Goal: Transaction & Acquisition: Purchase product/service

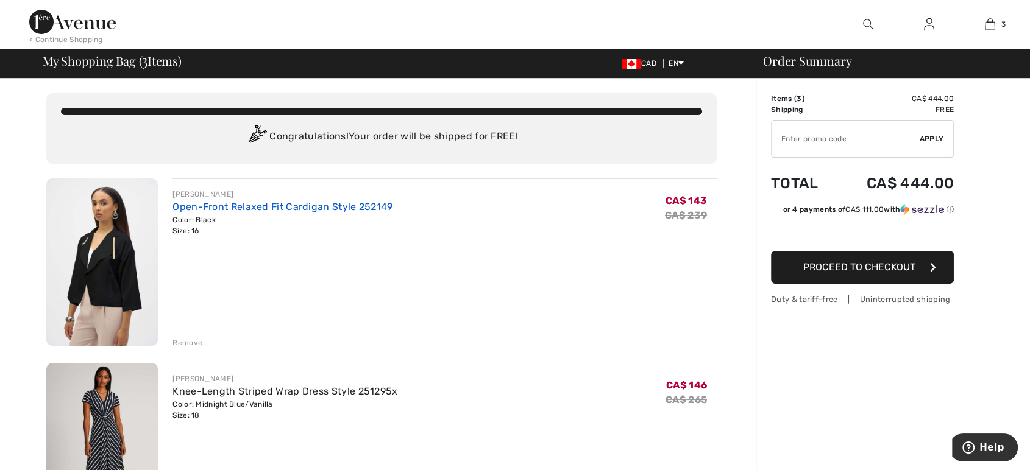
click at [322, 204] on link "Open-Front Relaxed Fit Cardigan Style 252149" at bounding box center [282, 207] width 220 height 12
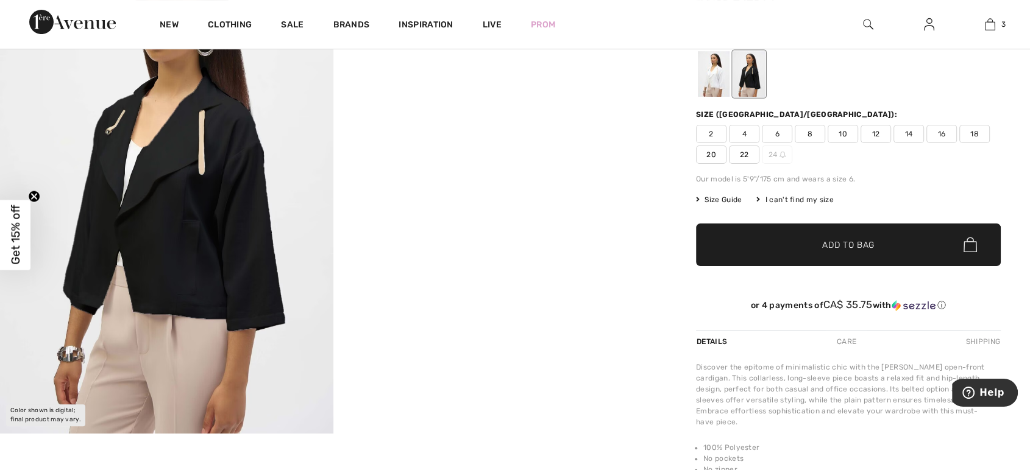
scroll to position [68, 0]
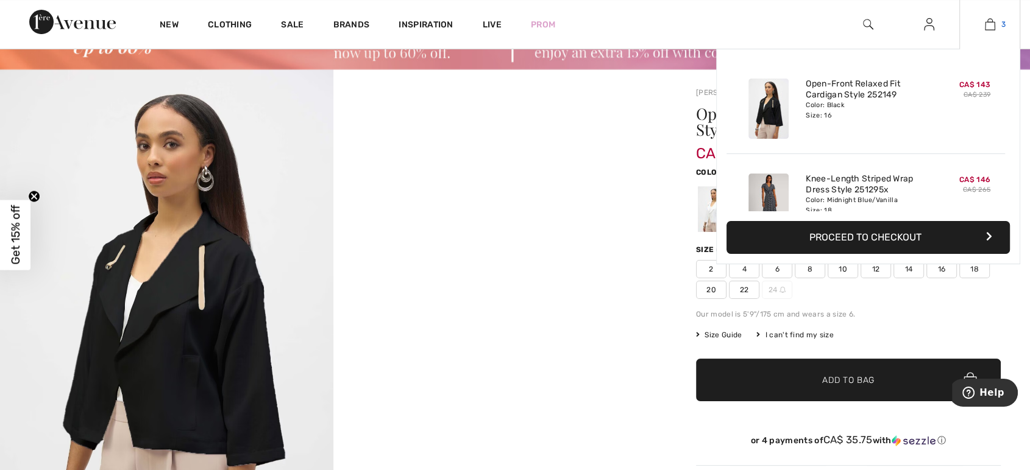
click at [997, 26] on link "3" at bounding box center [989, 24] width 60 height 15
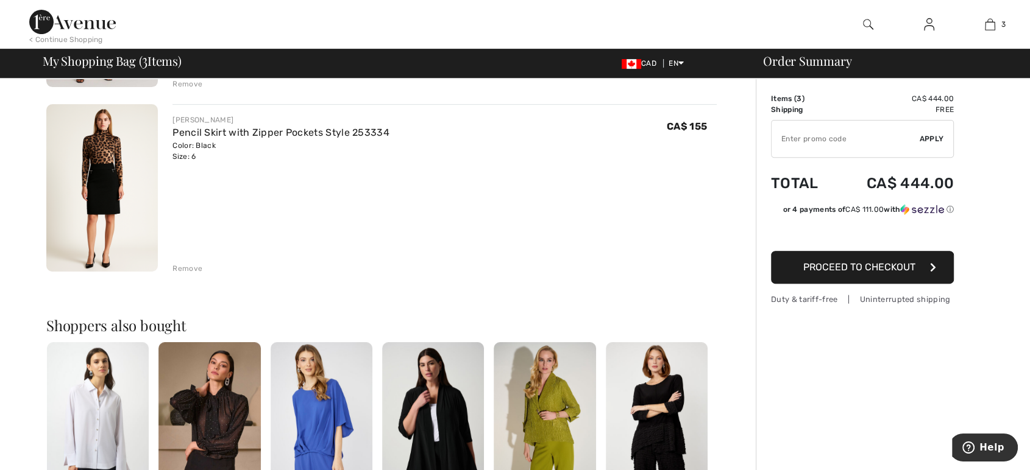
scroll to position [473, 0]
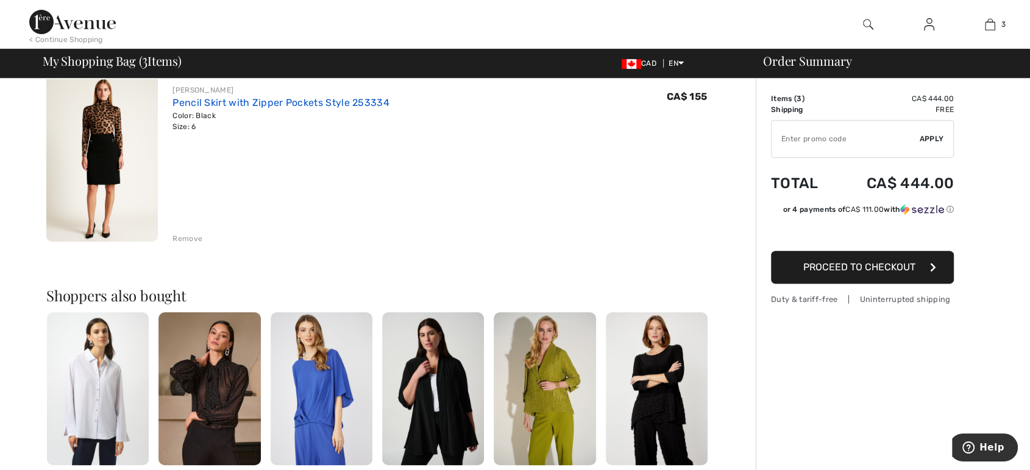
click at [225, 101] on link "Pencil Skirt with Zipper Pockets Style 253334" at bounding box center [280, 103] width 217 height 12
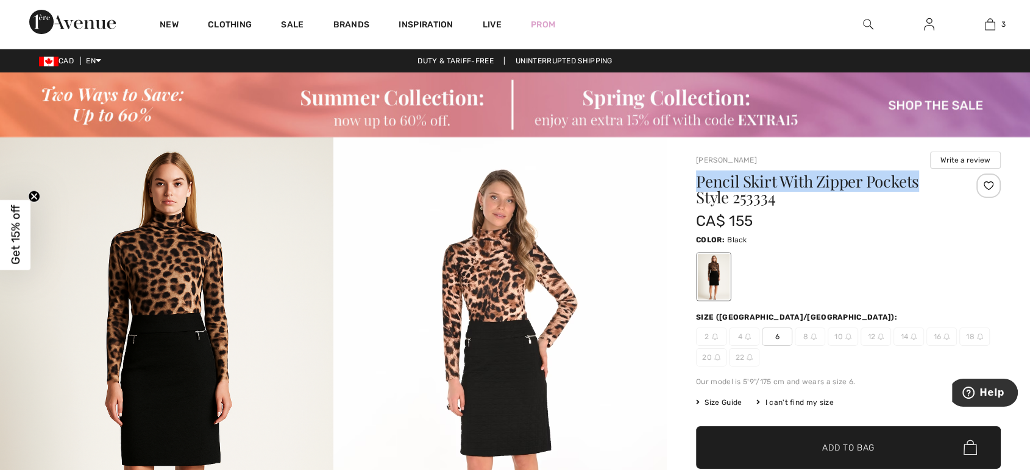
drag, startPoint x: 692, startPoint y: 177, endPoint x: 925, endPoint y: 180, distance: 232.7
copy h1 "Pencil Skirt With Zipper Pockets"
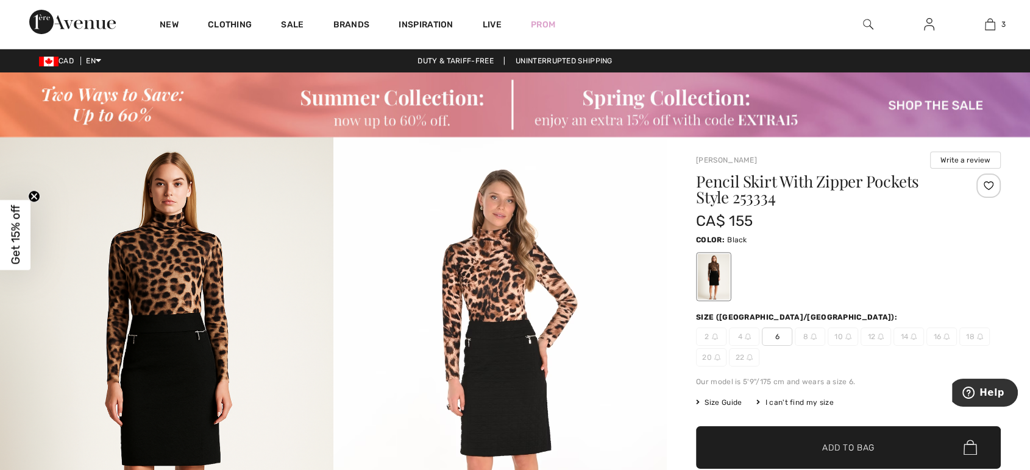
click at [821, 211] on div "CA$ 155" at bounding box center [823, 221] width 254 height 22
drag, startPoint x: 784, startPoint y: 201, endPoint x: 733, endPoint y: 202, distance: 51.2
click at [733, 202] on h1 "Pencil Skirt With Zipper Pockets Style 253334" at bounding box center [823, 190] width 254 height 32
copy h1 "253334"
